Goal: Find specific page/section: Find specific page/section

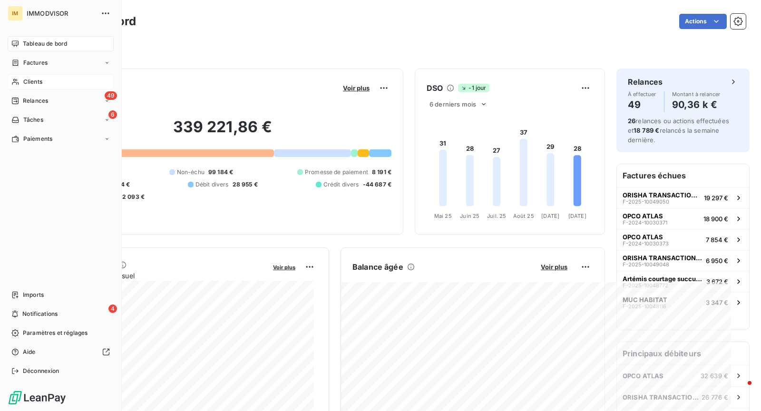
click at [20, 83] on div "Clients" at bounding box center [61, 81] width 106 height 15
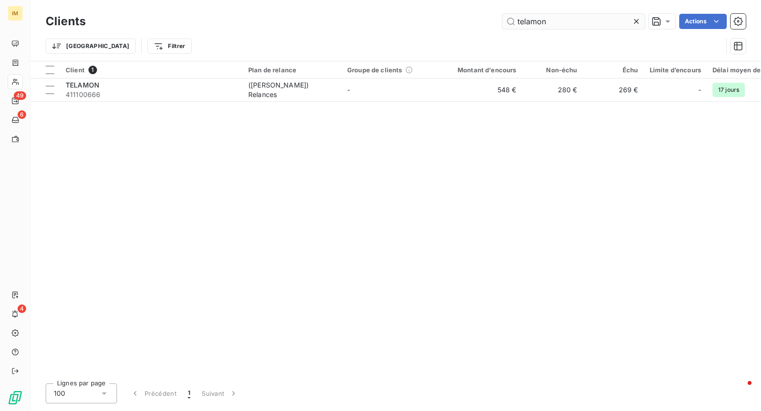
click at [561, 25] on input "telamon" at bounding box center [573, 21] width 143 height 15
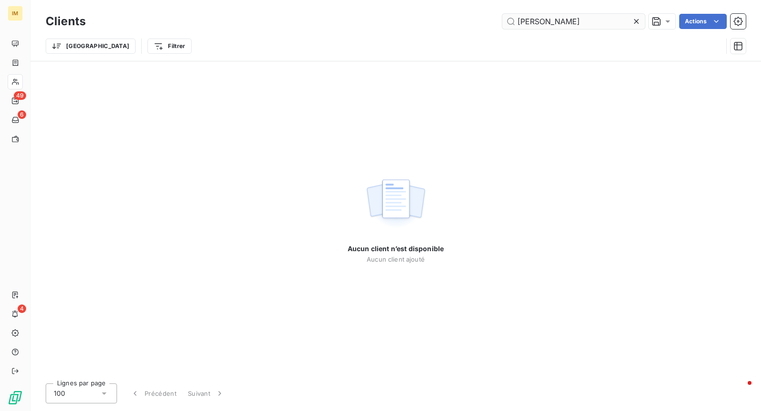
drag, startPoint x: 537, startPoint y: 21, endPoint x: 566, endPoint y: 19, distance: 29.1
click at [565, 20] on input "[PERSON_NAME]" at bounding box center [573, 21] width 143 height 15
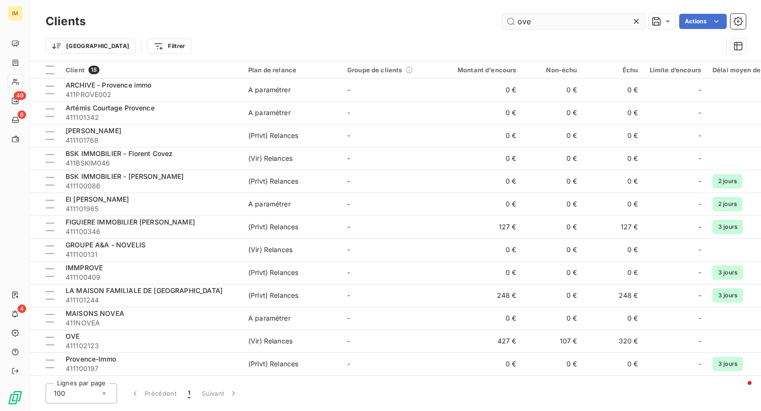
click at [551, 24] on input "ove" at bounding box center [573, 21] width 143 height 15
type input "ove"
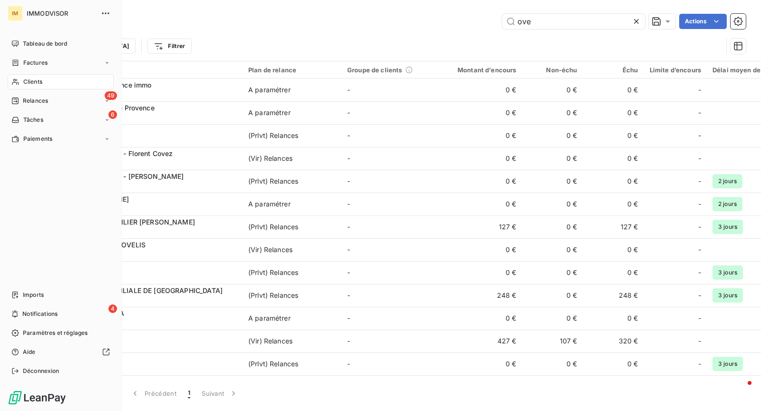
click at [26, 81] on span "Clients" at bounding box center [32, 82] width 19 height 9
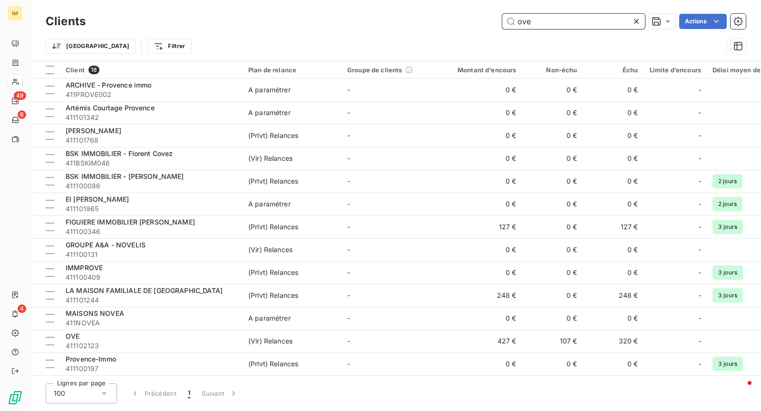
click at [594, 24] on input "ove" at bounding box center [573, 21] width 143 height 15
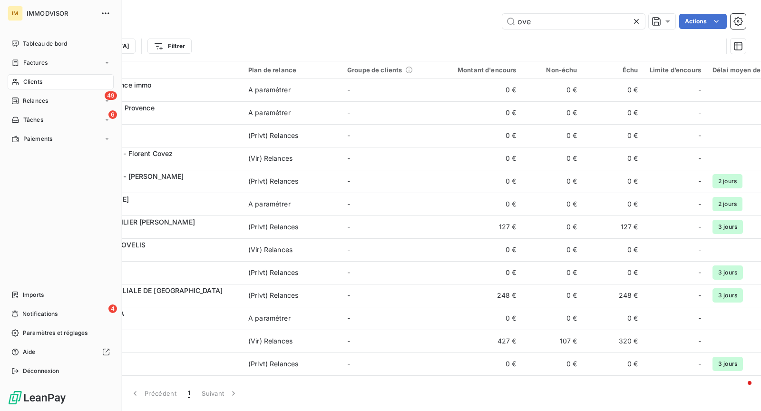
click at [23, 79] on div "Clients" at bounding box center [61, 81] width 106 height 15
click at [50, 48] on span "Tableau de bord" at bounding box center [45, 43] width 44 height 9
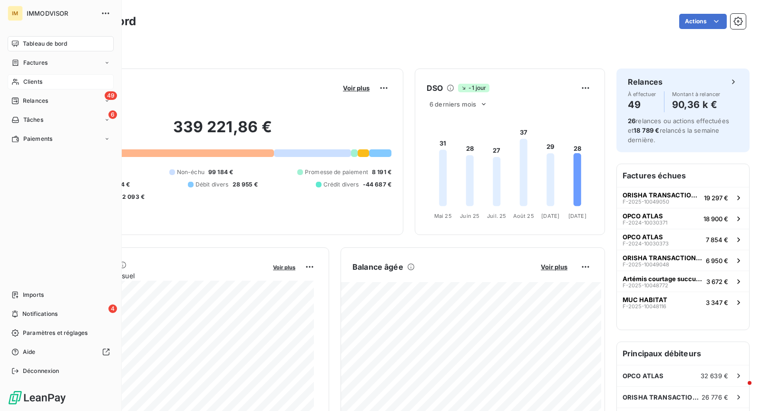
click at [32, 78] on span "Clients" at bounding box center [32, 82] width 19 height 9
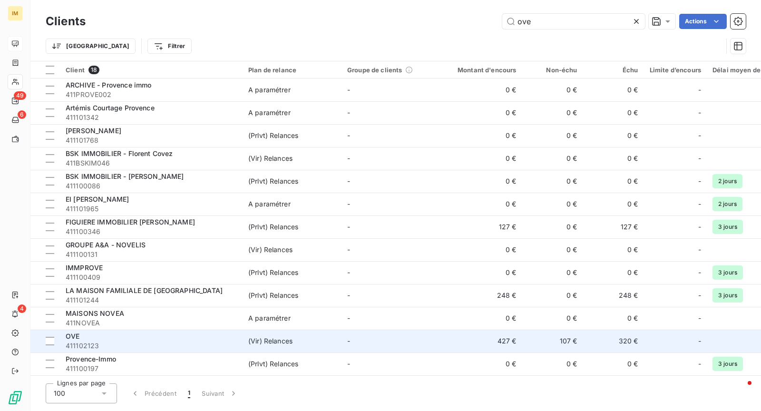
click at [152, 332] on div "OVE" at bounding box center [151, 337] width 171 height 10
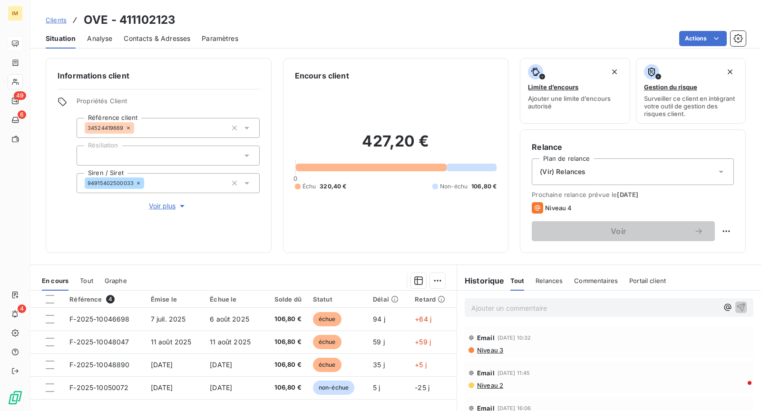
click at [611, 303] on p "Ajouter un commentaire ﻿" at bounding box center [595, 308] width 247 height 12
click at [544, 296] on div "[DATE] :" at bounding box center [609, 307] width 304 height 33
drag, startPoint x: 544, startPoint y: 310, endPoint x: 448, endPoint y: 30, distance: 295.5
click at [545, 309] on p "[DATE] :" at bounding box center [595, 307] width 247 height 11
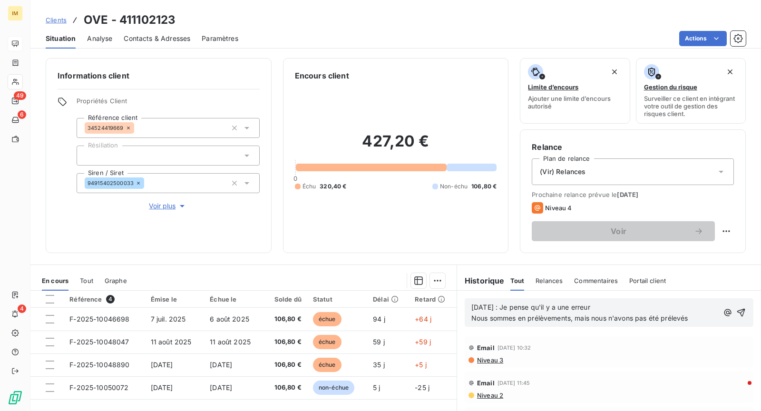
click at [513, 305] on span "[DATE] : Je pense qu'il y a une erreur" at bounding box center [531, 307] width 119 height 8
click at [688, 320] on p "Nous sommes en prélèvements, mais nous n'avons pas été prélevés" at bounding box center [595, 318] width 247 height 11
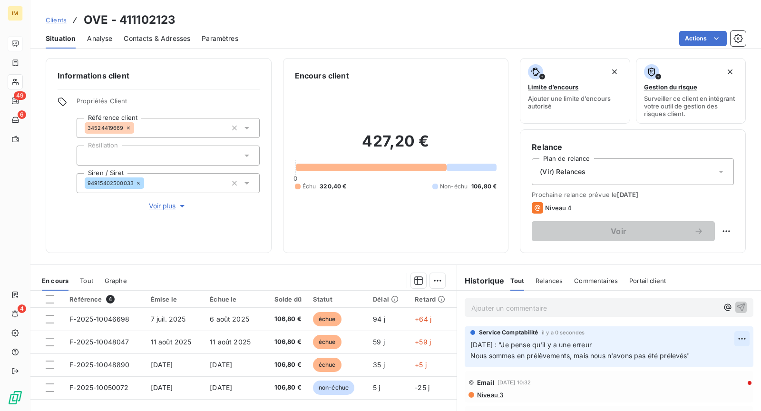
click at [736, 337] on html "IM 49 6 4 Clients OVE - 411102123 Situation Analyse Contacts & Adresses Paramèt…" at bounding box center [380, 205] width 761 height 411
click at [727, 355] on div "Editer" at bounding box center [711, 359] width 53 height 15
click at [688, 357] on p "[DATE] : "Je pense qu'il y a une erreur Nous sommes en prélèvements, mais nous …" at bounding box center [603, 351] width 264 height 22
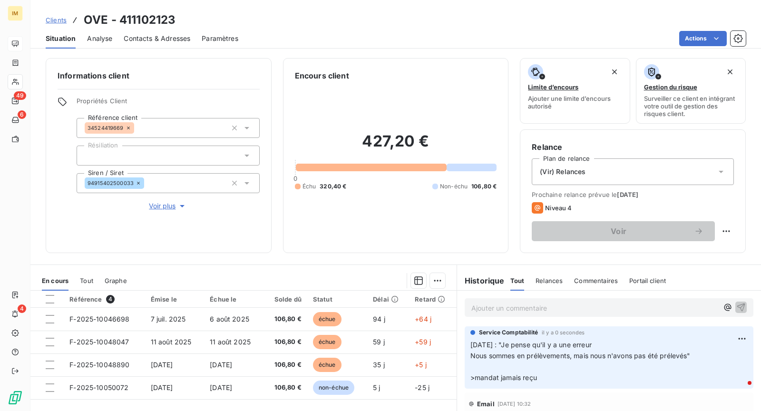
scroll to position [90, 0]
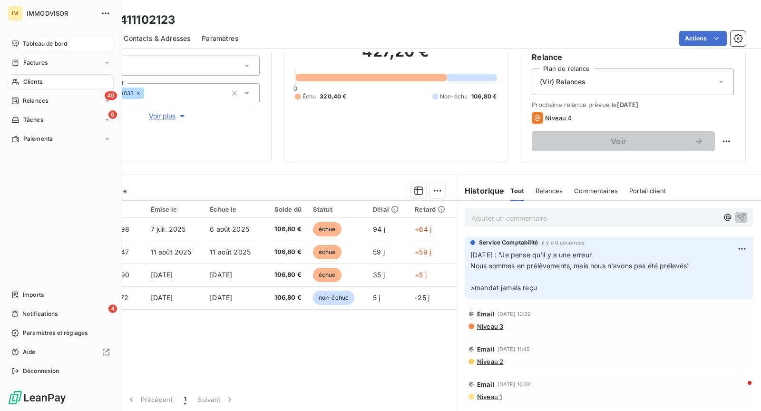
click at [29, 87] on div "Clients" at bounding box center [61, 81] width 106 height 15
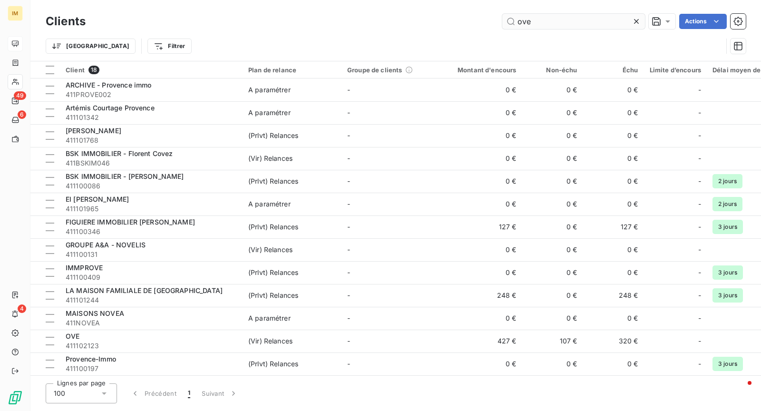
click at [563, 25] on input "ove" at bounding box center [573, 21] width 143 height 15
click at [562, 20] on input "ove" at bounding box center [573, 21] width 143 height 15
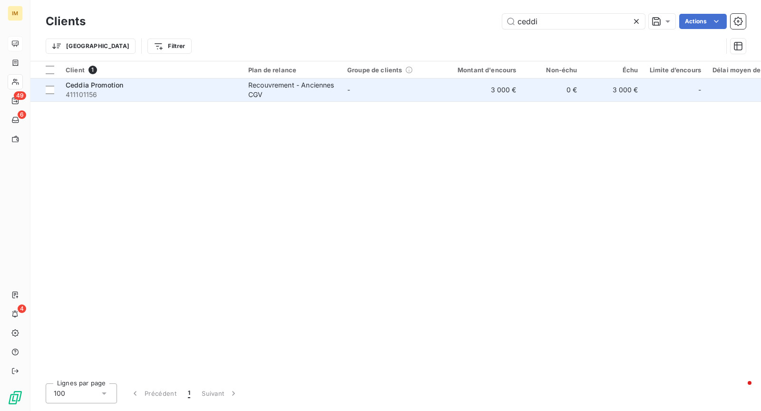
type input "ceddi"
click at [154, 97] on span "411101156" at bounding box center [151, 95] width 171 height 10
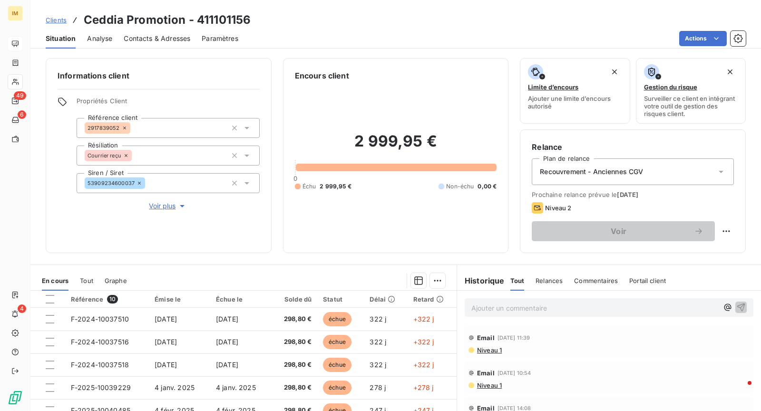
click at [497, 351] on span "Niveau 1" at bounding box center [489, 350] width 26 height 8
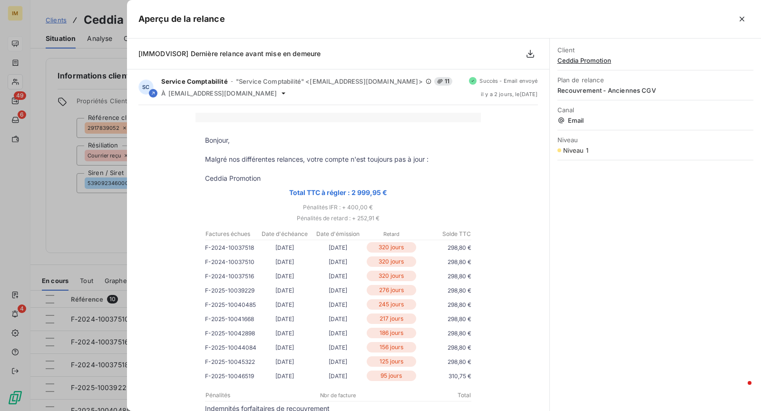
click at [69, 217] on div at bounding box center [380, 205] width 761 height 411
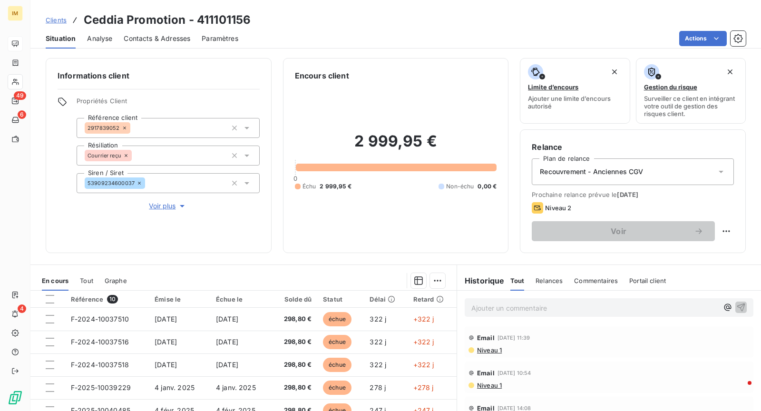
click at [541, 307] on p "Ajouter un commentaire ﻿" at bounding box center [595, 308] width 247 height 12
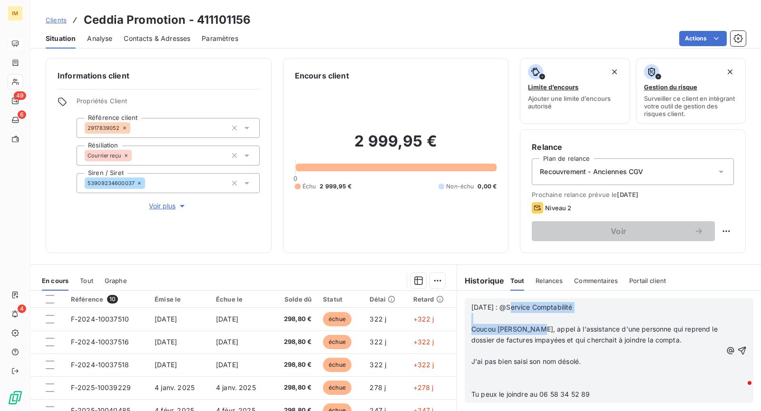
drag, startPoint x: 527, startPoint y: 327, endPoint x: 501, endPoint y: 305, distance: 34.1
click at [501, 305] on div "[DATE] : @Service Comptabilité ﻿ Coucou [PERSON_NAME], appel à l'assistance d'u…" at bounding box center [597, 351] width 251 height 98
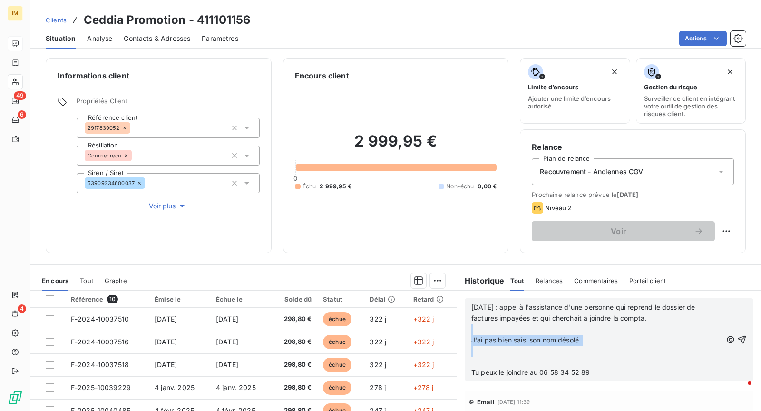
drag, startPoint x: 515, startPoint y: 361, endPoint x: 462, endPoint y: 335, distance: 58.1
click at [451, 331] on div "En cours Tout Graphe Référence 10 Émise le Échue le Solde dû Statut Délai Retar…" at bounding box center [395, 384] width 731 height 238
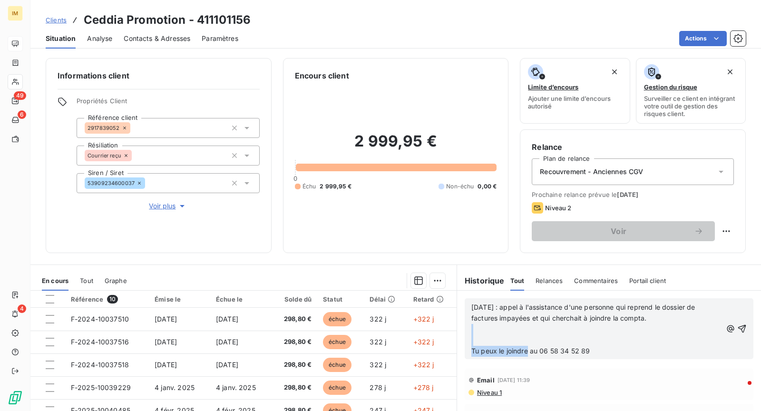
drag, startPoint x: 522, startPoint y: 350, endPoint x: 456, endPoint y: 328, distance: 69.7
click at [457, 328] on div "[DATE] : appel à l'assistance d'une personne qui reprend le dossier de factures…" at bounding box center [609, 329] width 304 height 76
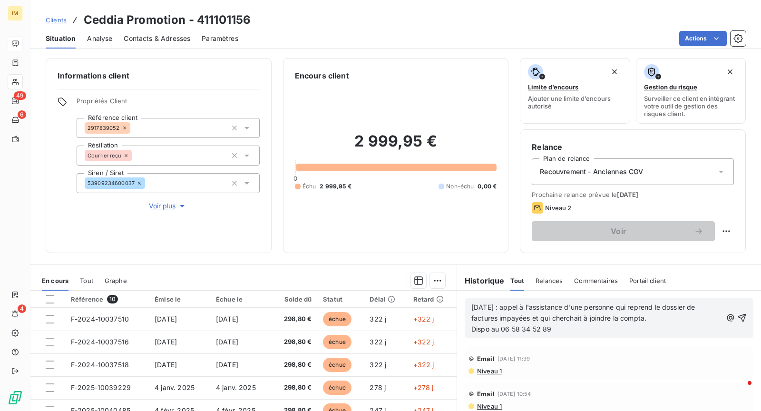
click at [580, 330] on p "Dispo au 06 58 34 52 89" at bounding box center [597, 329] width 251 height 11
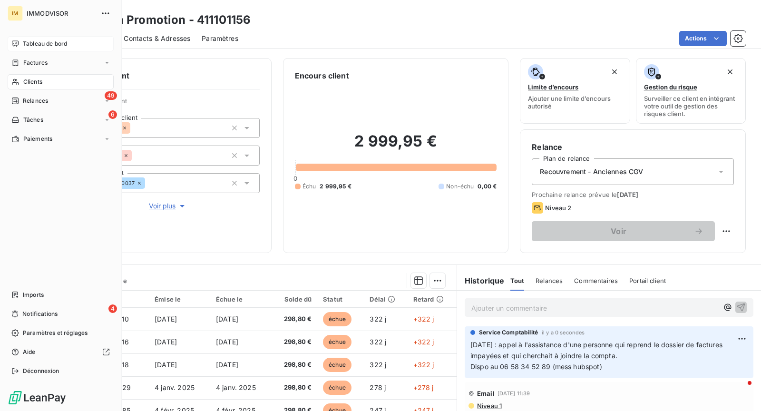
click at [59, 87] on div "Clients" at bounding box center [61, 81] width 106 height 15
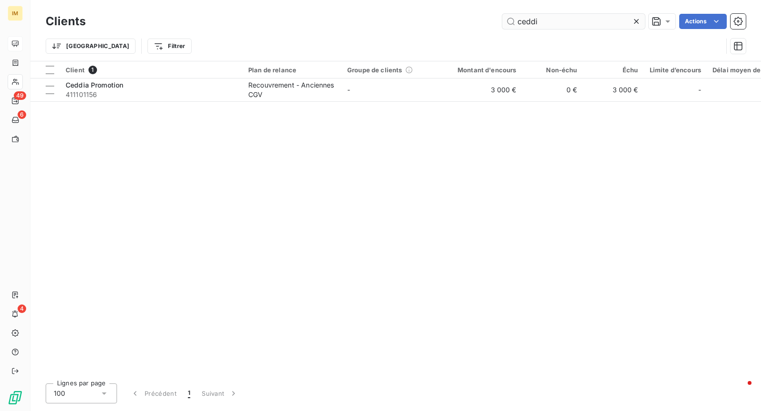
click at [552, 20] on input "ceddi" at bounding box center [573, 21] width 143 height 15
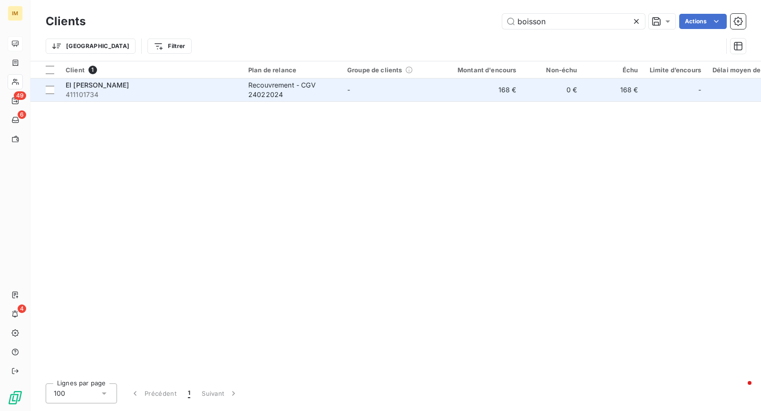
type input "boisson"
click at [281, 98] on div "Recouvrement - CGV 24022024" at bounding box center [292, 89] width 88 height 19
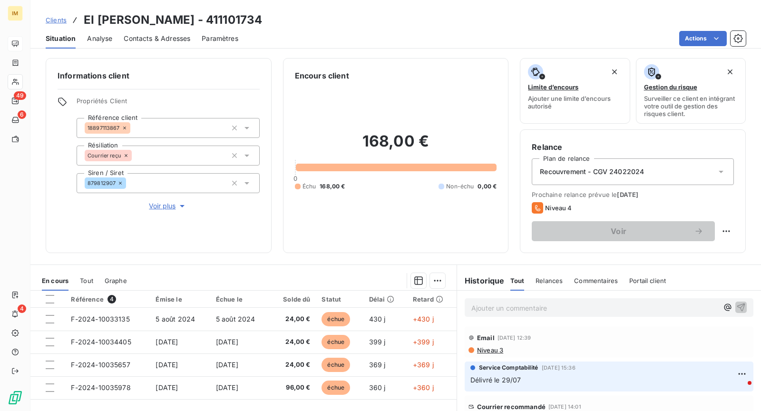
click at [491, 352] on span "Niveau 3" at bounding box center [489, 350] width 27 height 8
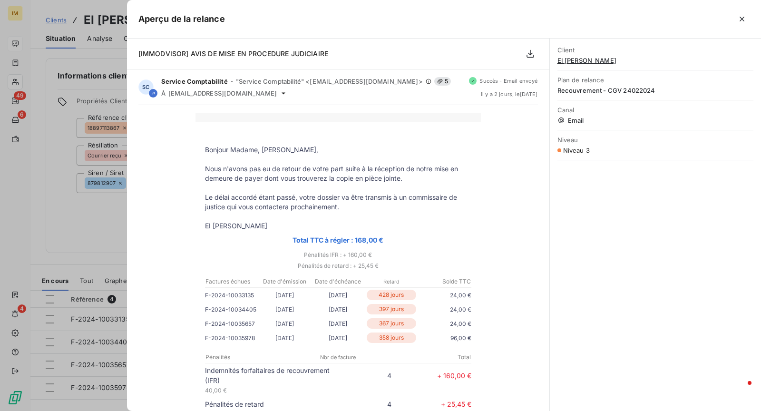
drag, startPoint x: 88, startPoint y: 236, endPoint x: 222, endPoint y: 238, distance: 134.7
click at [88, 236] on div at bounding box center [380, 205] width 761 height 411
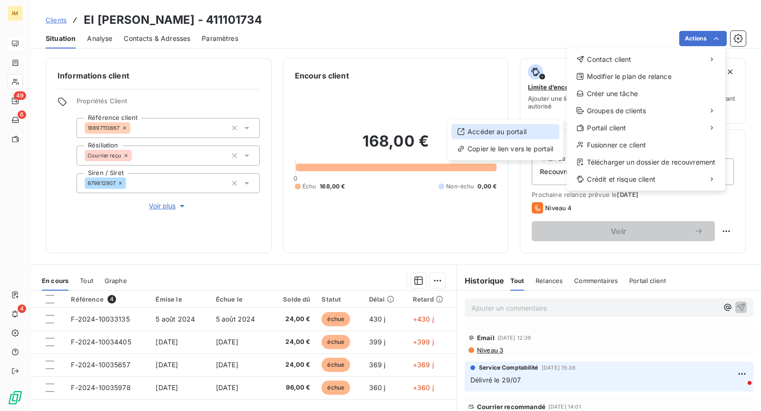
click at [522, 133] on div "Accéder au portail" at bounding box center [506, 131] width 108 height 15
